Goal: Information Seeking & Learning: Learn about a topic

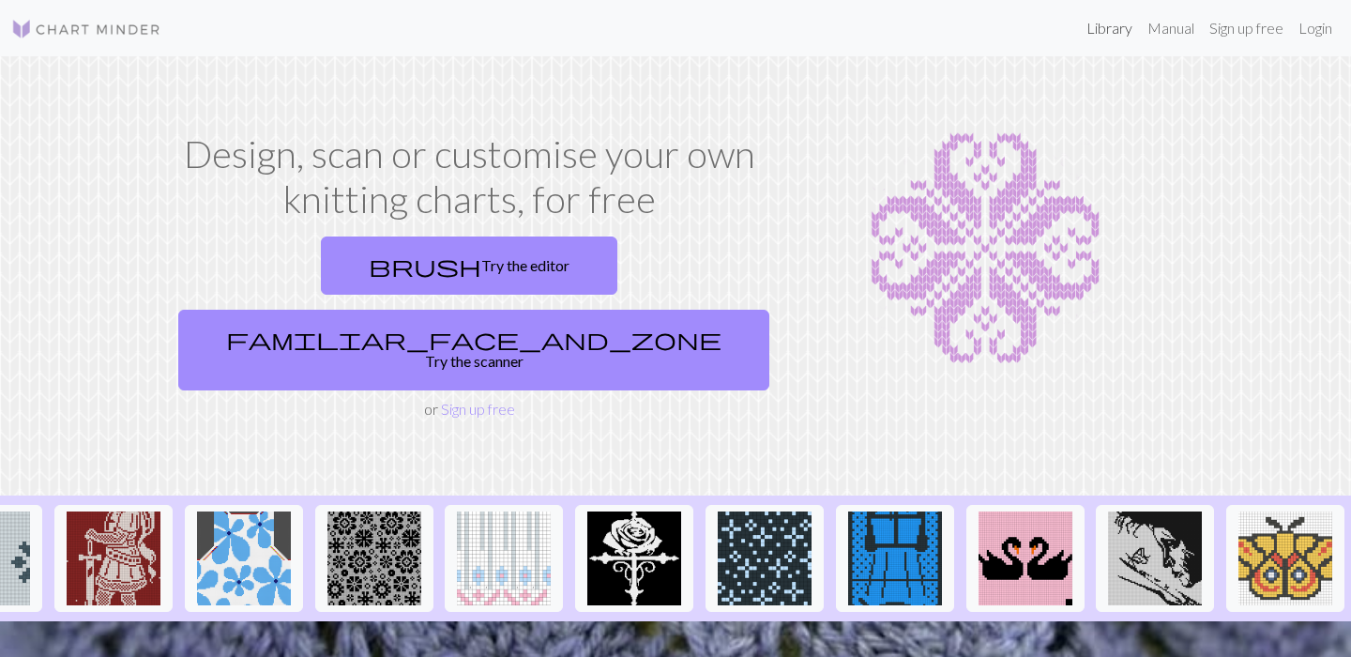
click at [1106, 27] on link "Library" at bounding box center [1109, 28] width 61 height 38
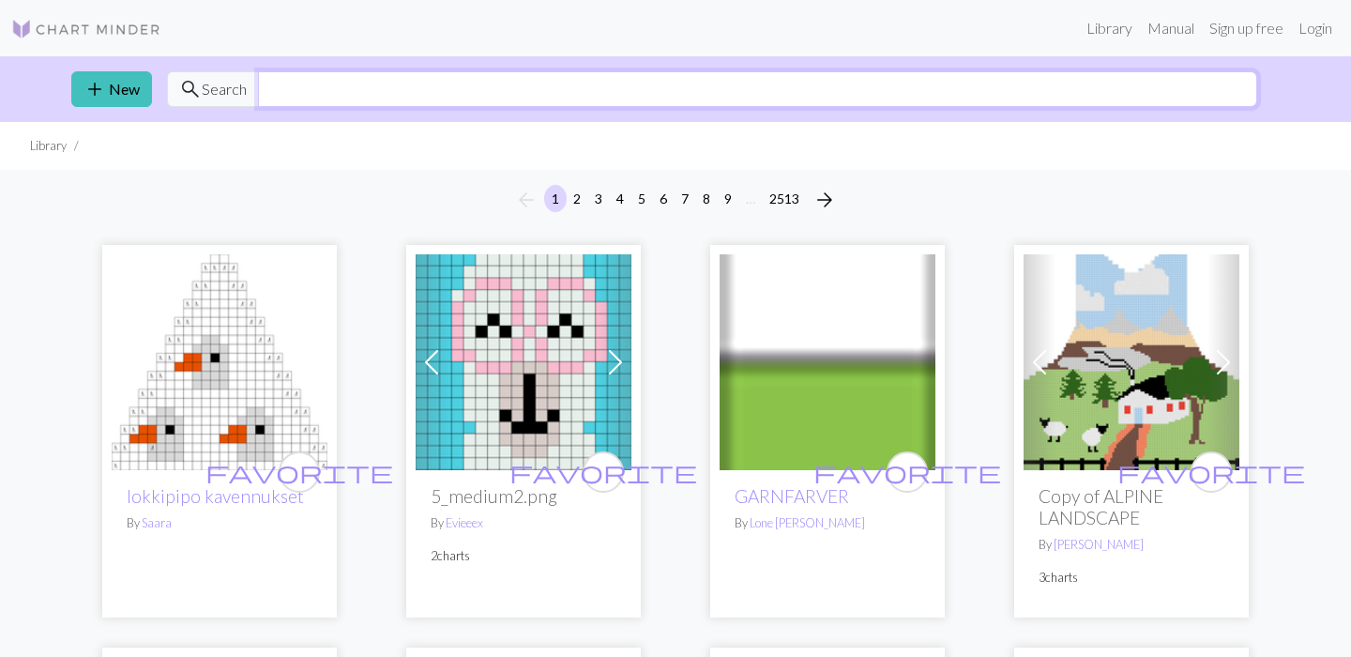
click at [664, 79] on input "text" at bounding box center [757, 89] width 999 height 36
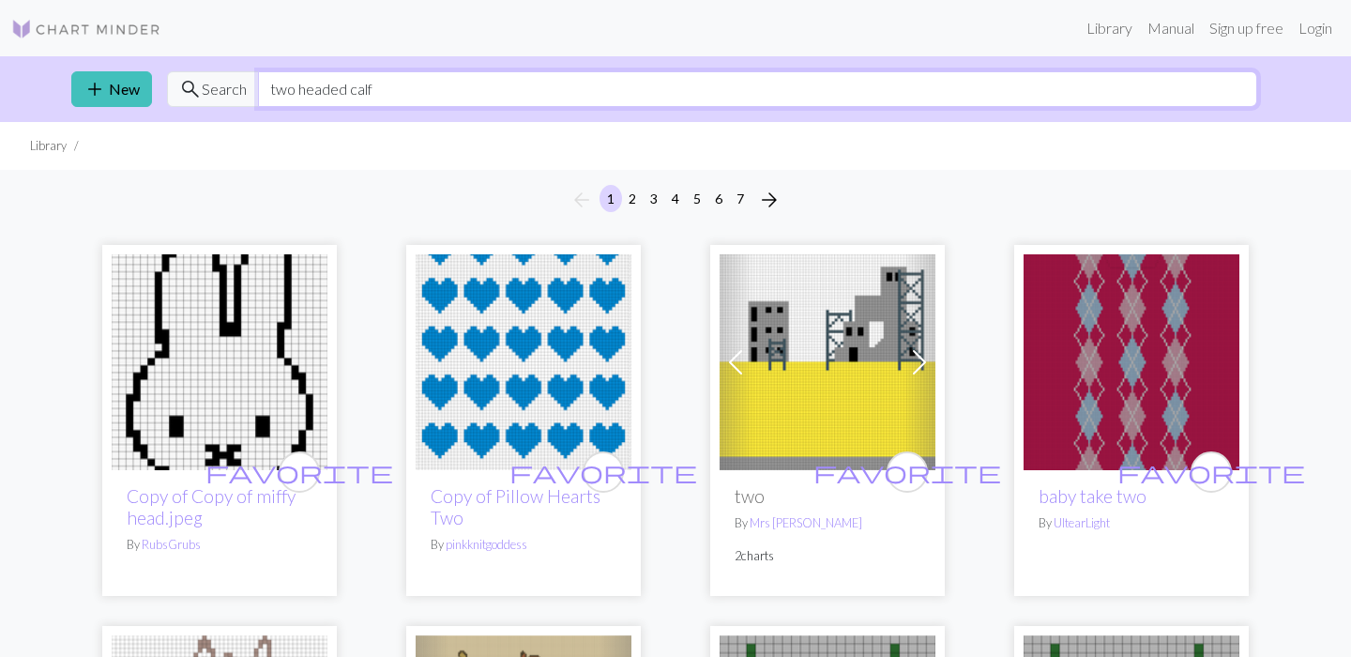
click at [403, 92] on input "two headed calf" at bounding box center [757, 89] width 999 height 36
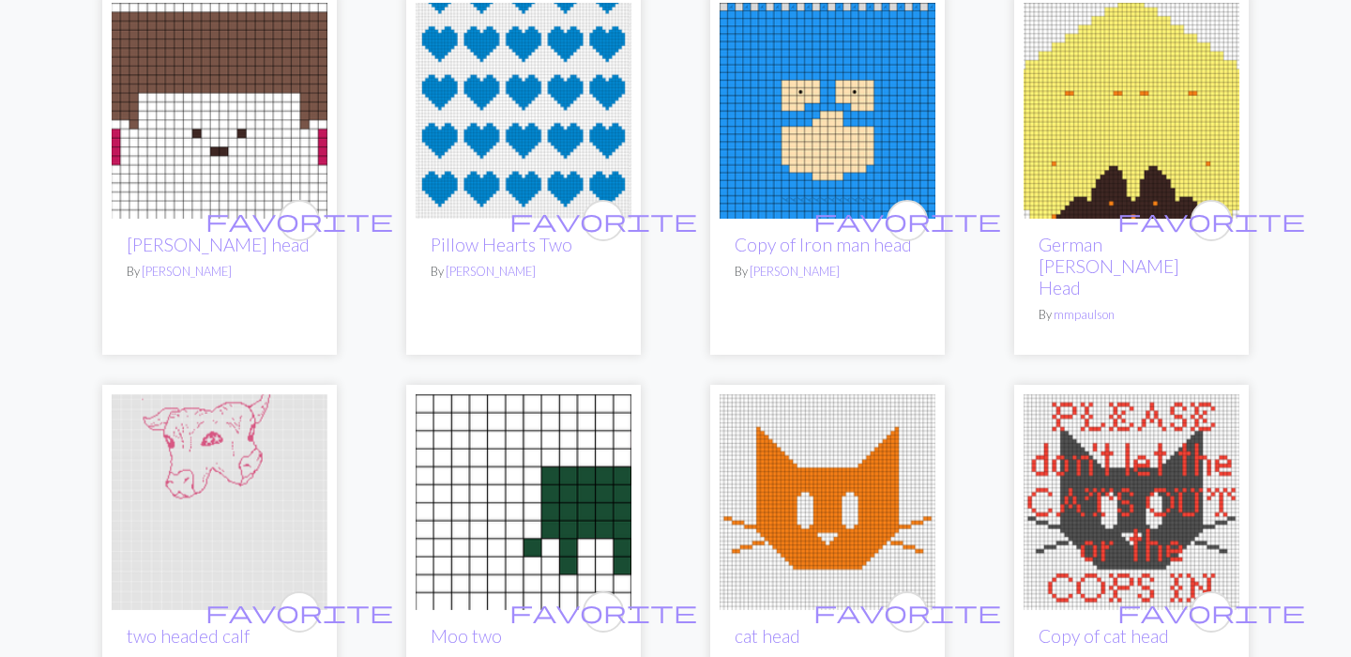
click at [36, 466] on div "arrow_back 1 2 3 4 5 6 7 arrow_forward favorite Copy of Copy of miffy head.jpeg…" at bounding box center [675, 612] width 1351 height 5557
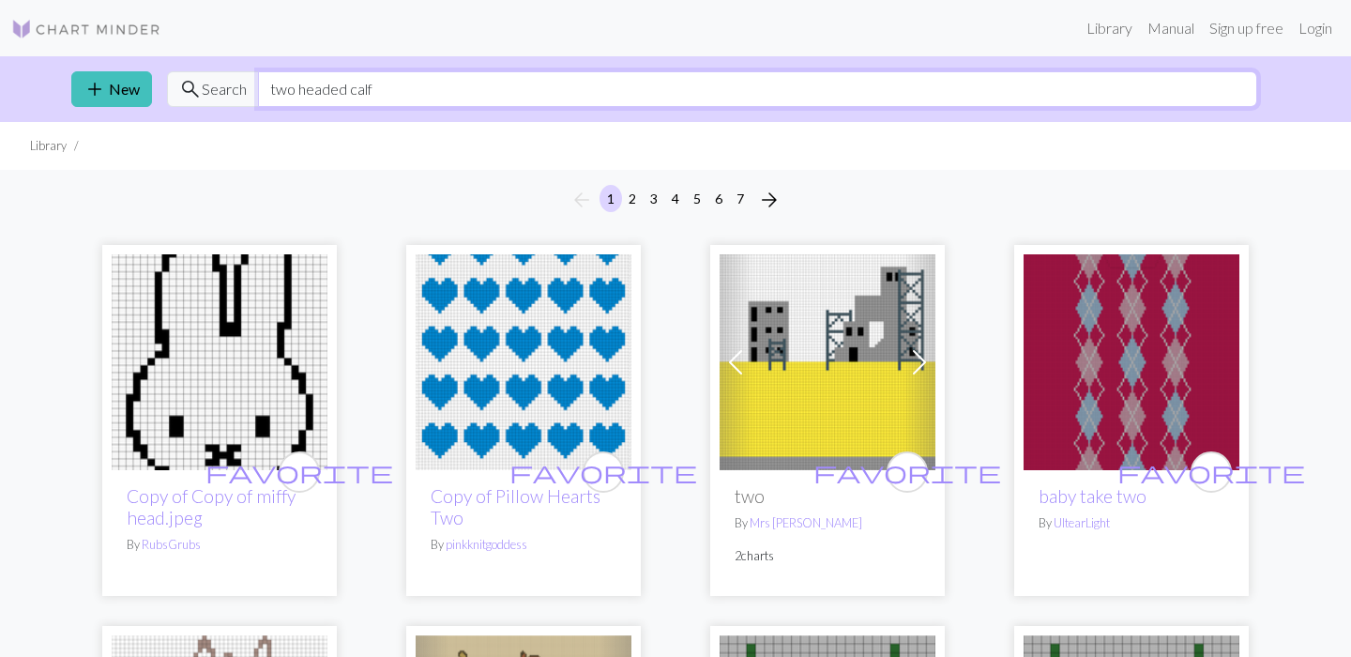
click at [436, 83] on input "two headed calf" at bounding box center [757, 89] width 999 height 36
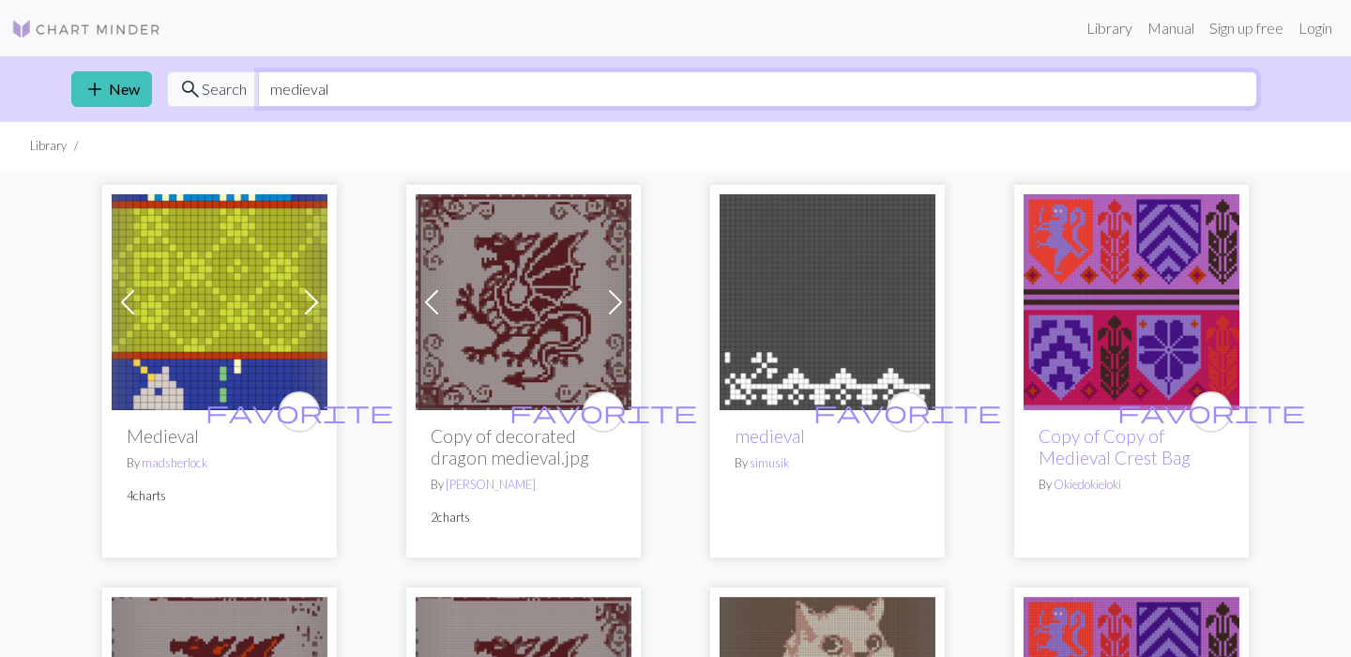
click at [301, 96] on input "medieval" at bounding box center [757, 89] width 999 height 36
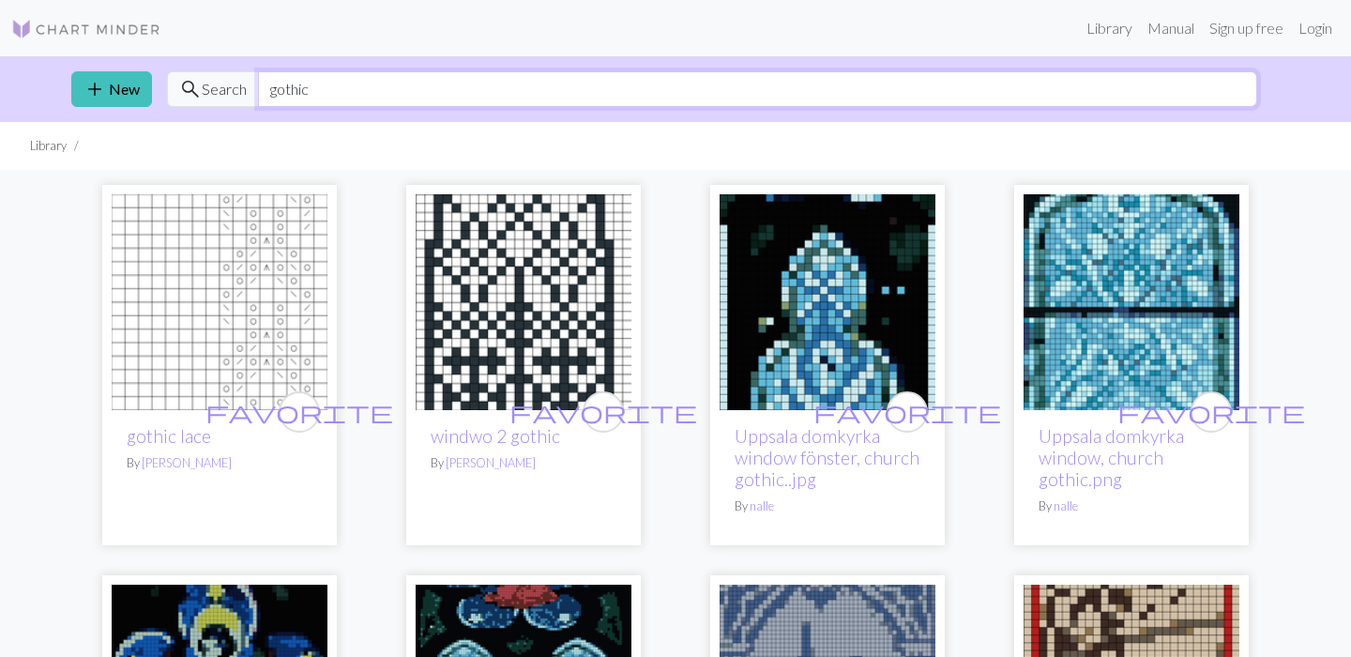
type input "gothic"
click at [95, 35] on img at bounding box center [86, 29] width 150 height 23
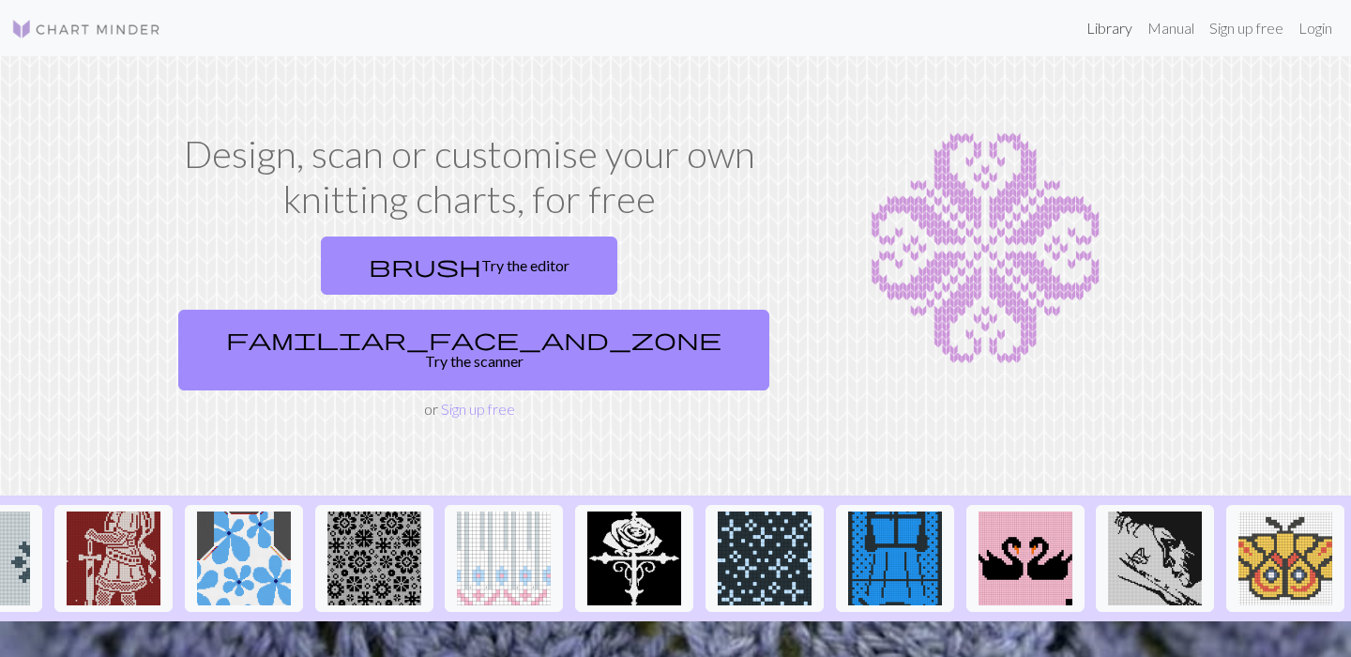
click at [1101, 33] on link "Library" at bounding box center [1109, 28] width 61 height 38
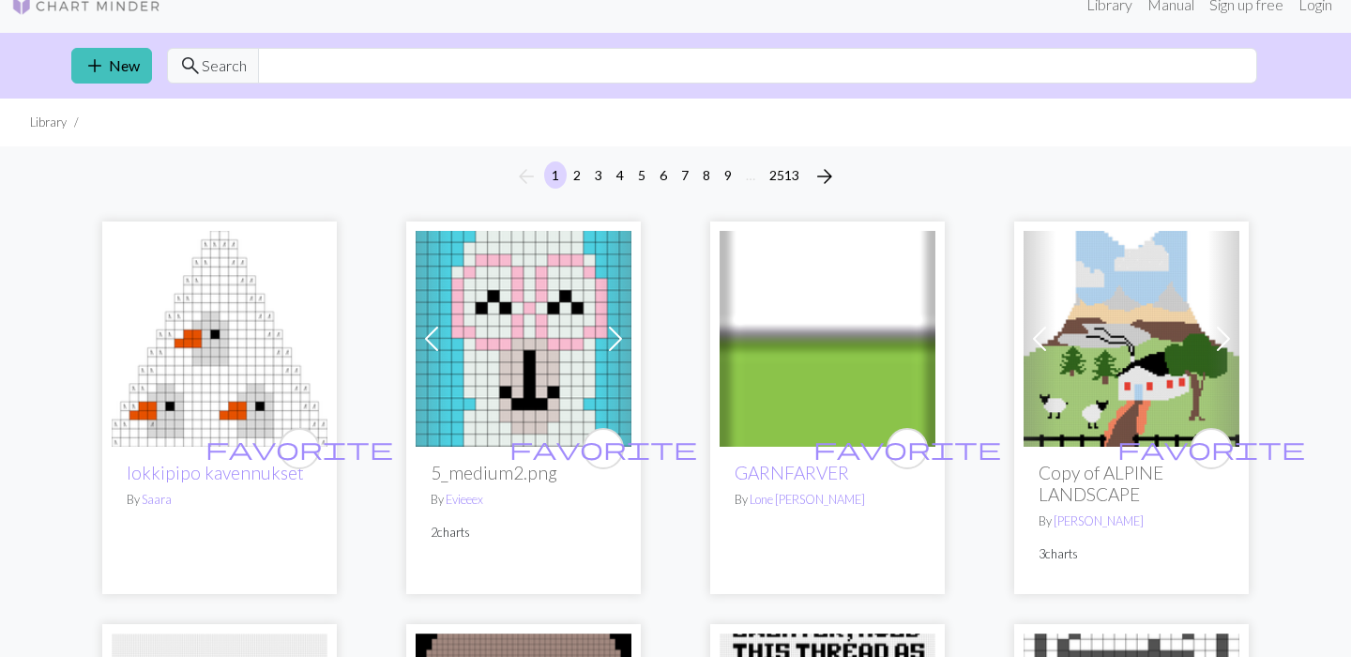
scroll to position [36, 0]
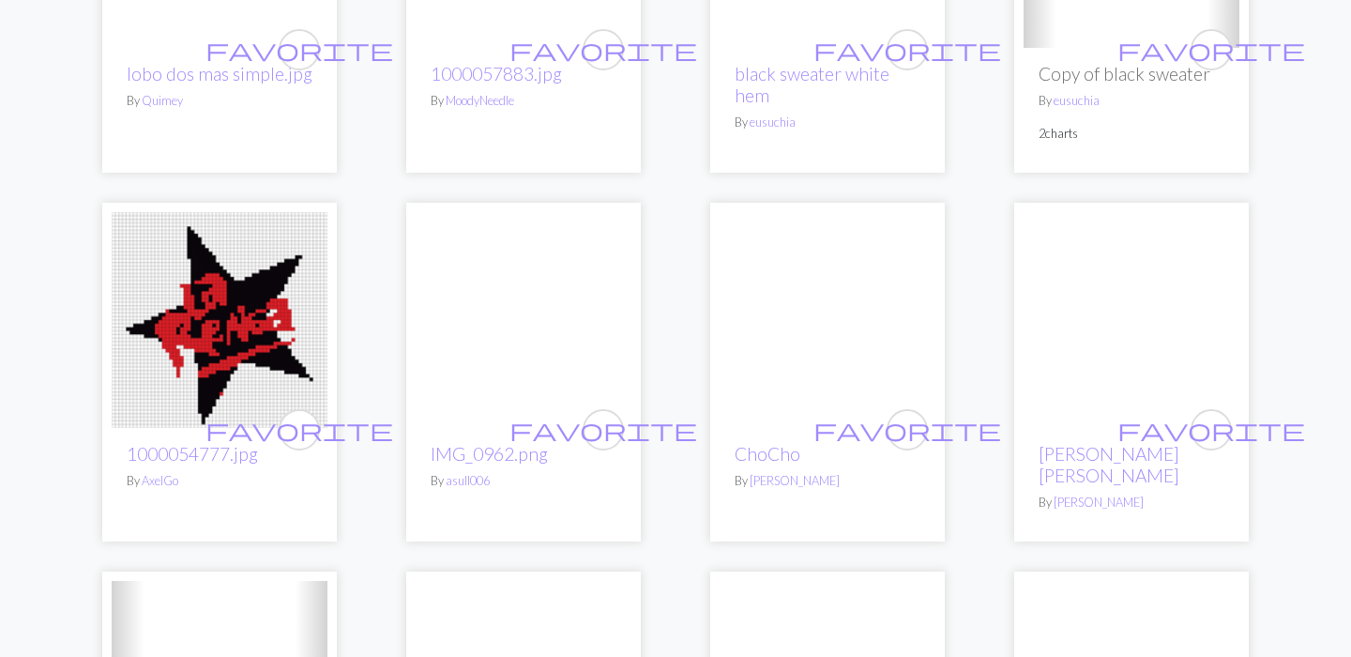
scroll to position [2696, 0]
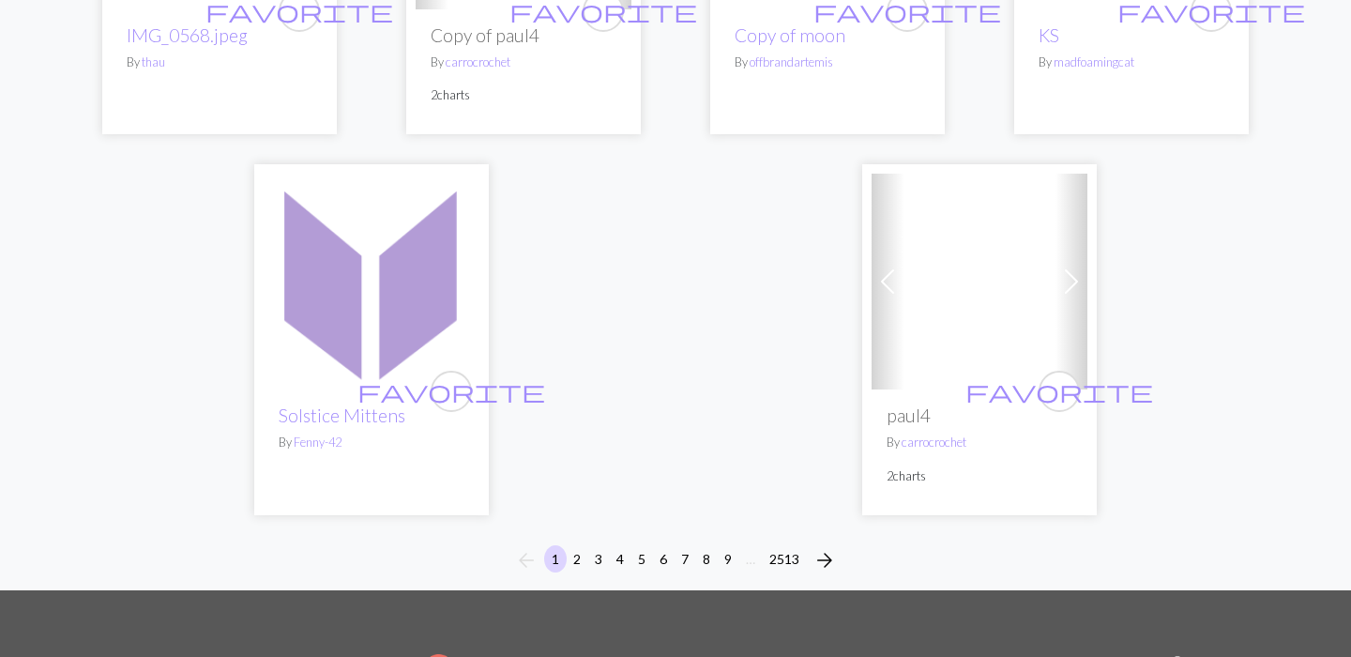
scroll to position [4702, 0]
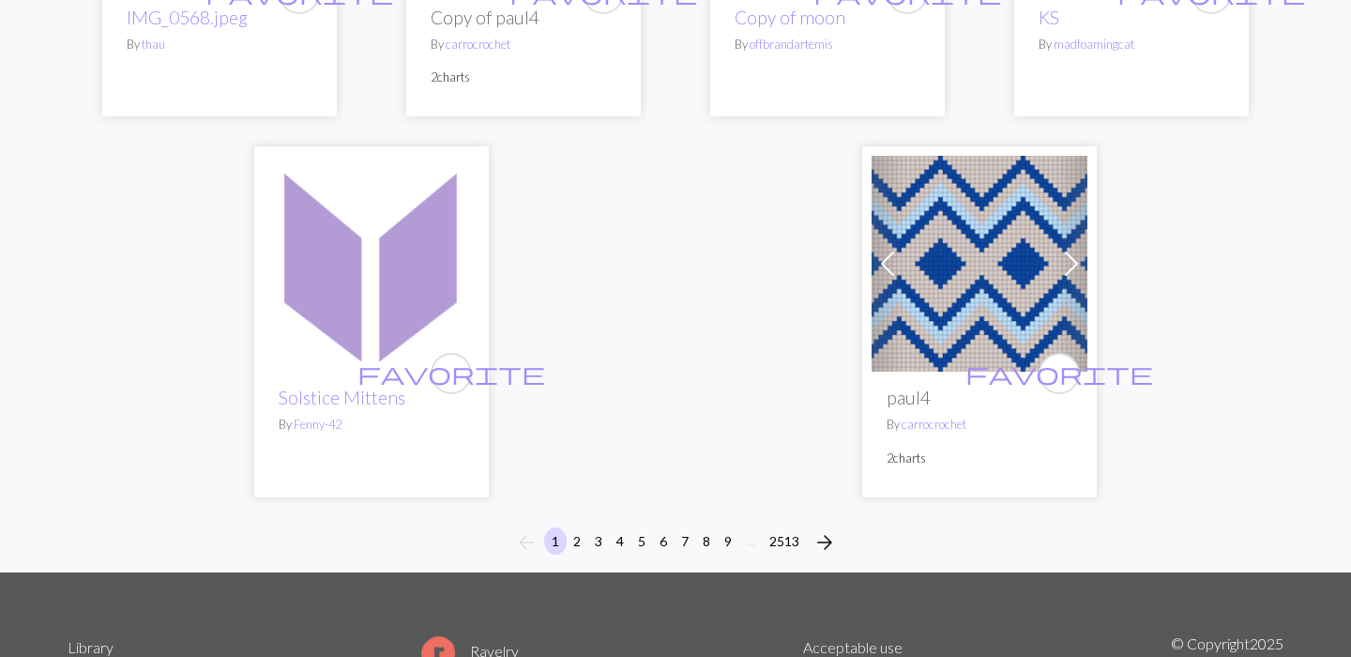
click at [575, 527] on button "2" at bounding box center [577, 540] width 23 height 27
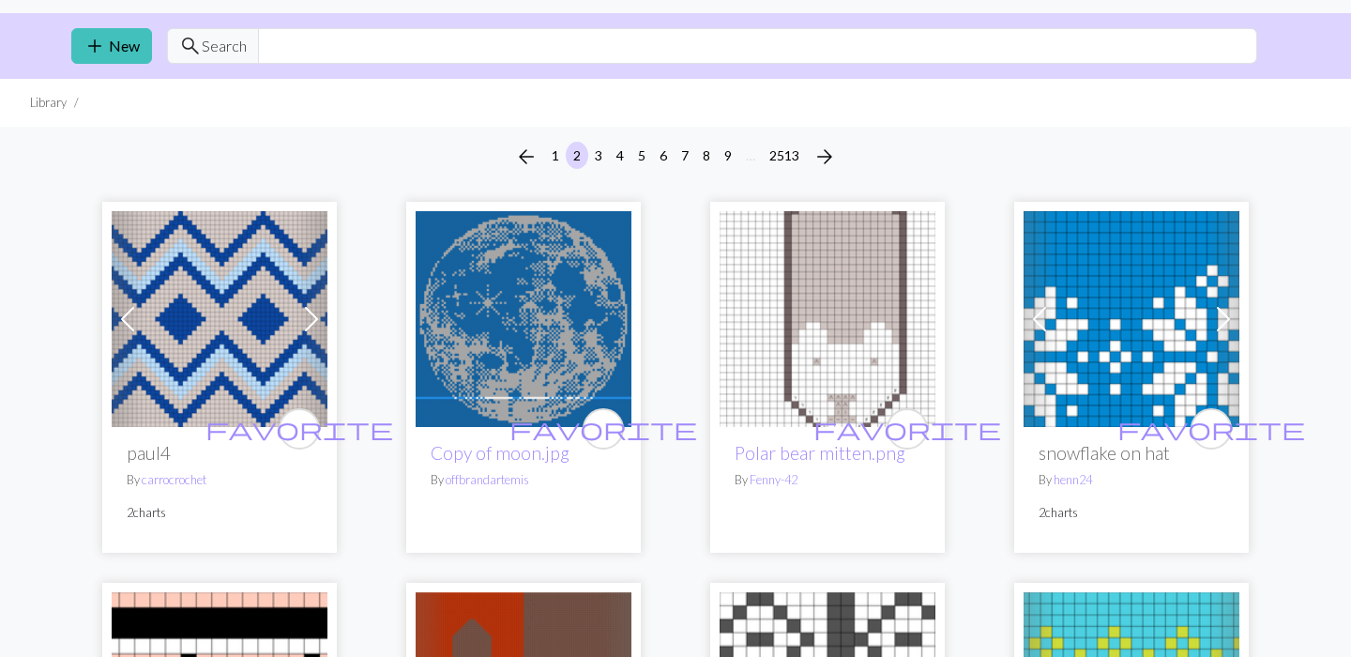
scroll to position [51, 0]
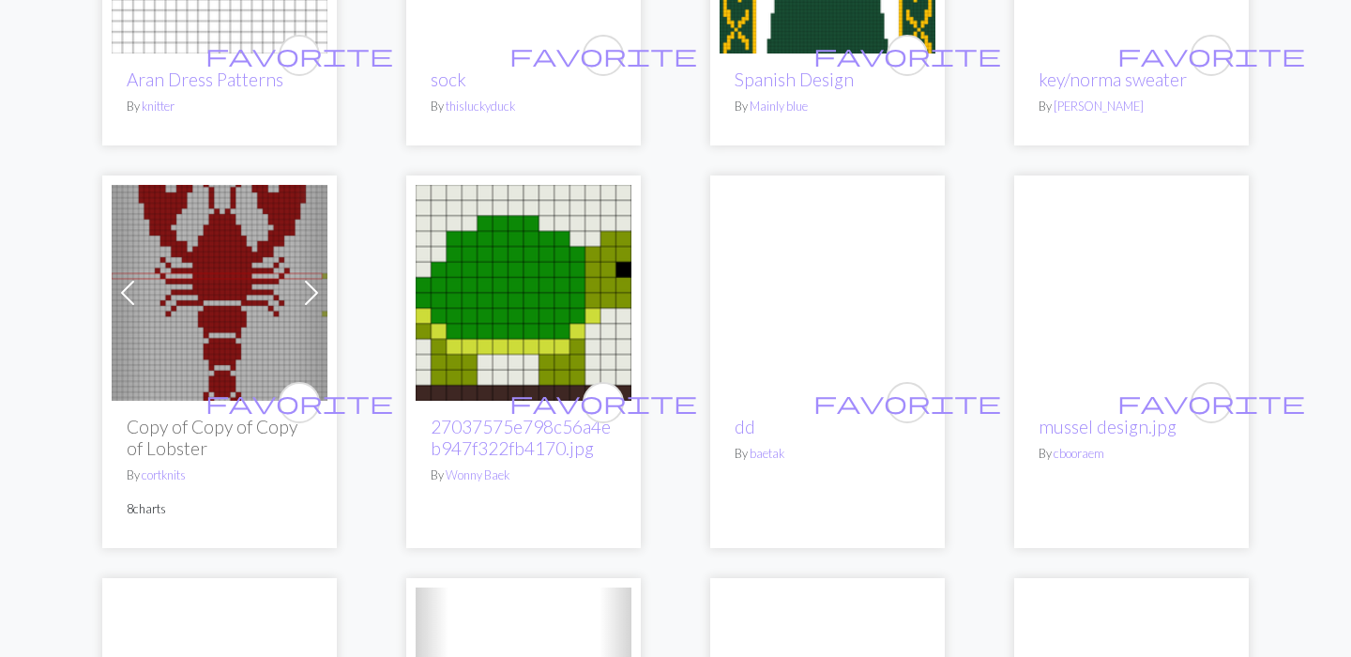
scroll to position [1232, 0]
